Goal: Transaction & Acquisition: Purchase product/service

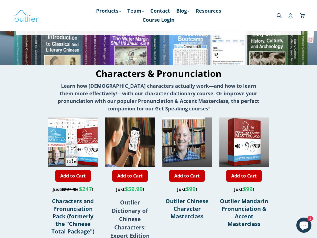
scroll to position [101, 0]
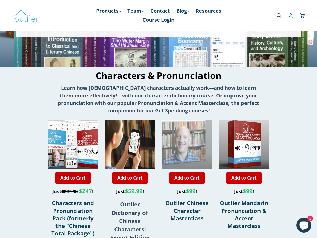
click at [200, 145] on div at bounding box center [174, 119] width 99 height 99
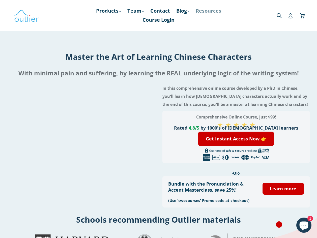
click at [215, 10] on link "Resources" at bounding box center [208, 10] width 31 height 9
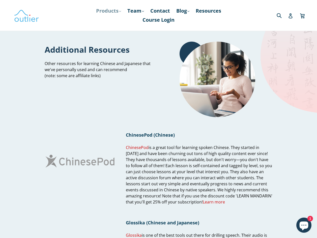
click at [108, 9] on link "Products .cls-1{fill:#231f20} expand" at bounding box center [109, 10] width 30 height 9
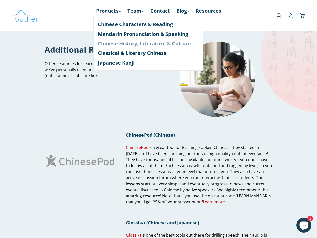
click at [120, 43] on link "Chinese History, Literature & Culture" at bounding box center [148, 44] width 101 height 10
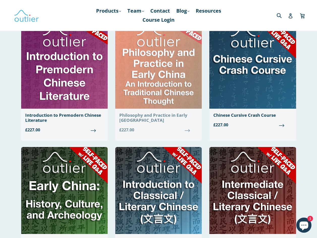
scroll to position [328, 0]
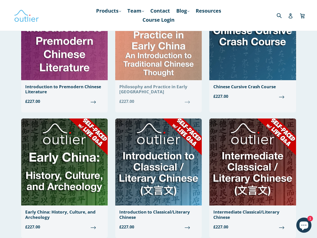
click at [188, 102] on span "£227.00" at bounding box center [158, 101] width 79 height 6
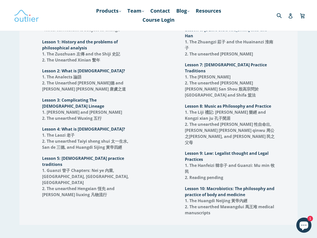
scroll to position [581, 0]
